Goal: Task Accomplishment & Management: Use online tool/utility

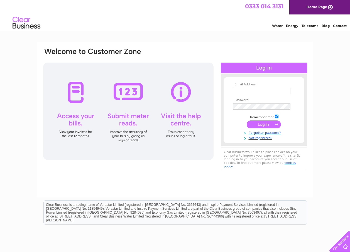
type input "[EMAIL_ADDRESS][DOMAIN_NAME]"
click at [264, 123] on input "submit" at bounding box center [264, 125] width 34 height 8
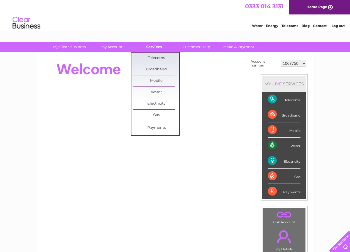
click at [154, 46] on link "Services" at bounding box center [154, 47] width 46 height 10
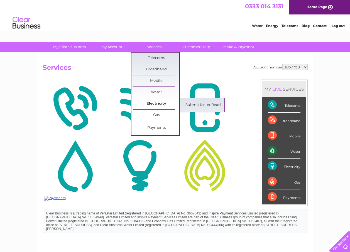
click at [158, 101] on link "Electricity" at bounding box center [156, 103] width 46 height 11
click at [191, 103] on link "Submit Meter Read" at bounding box center [203, 105] width 46 height 11
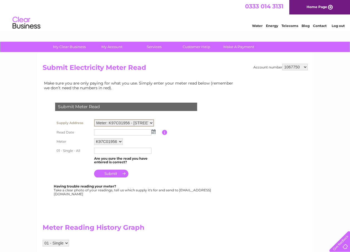
click at [152, 122] on select "Meter: K97C01956 - Unit 1 Coln St, Coln St. Aldwyns, Cirencester, GL7 5AZ Meter…" at bounding box center [124, 123] width 60 height 7
select select "126181"
click at [94, 120] on select "Meter: K97C01956 - Unit 1 Coln St, Coln St. Aldwyns, Cirencester, GL7 5AZ Meter…" at bounding box center [124, 123] width 60 height 7
click at [154, 132] on img at bounding box center [154, 131] width 4 height 4
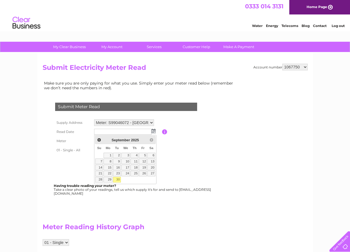
click at [118, 179] on link "30" at bounding box center [117, 180] width 8 height 6
type input "[DATE]"
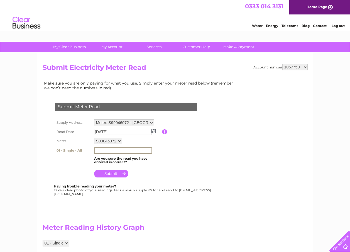
click at [103, 152] on input "text" at bounding box center [123, 150] width 58 height 7
type input "442443"
click at [111, 174] on input "submit" at bounding box center [111, 174] width 34 height 8
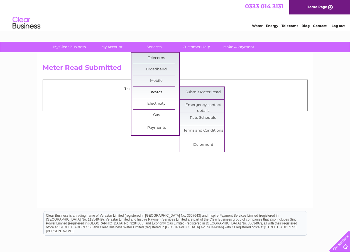
click at [154, 89] on link "Water" at bounding box center [156, 92] width 46 height 11
click at [190, 91] on link "Submit Meter Read" at bounding box center [203, 92] width 46 height 11
